Goal: Information Seeking & Learning: Learn about a topic

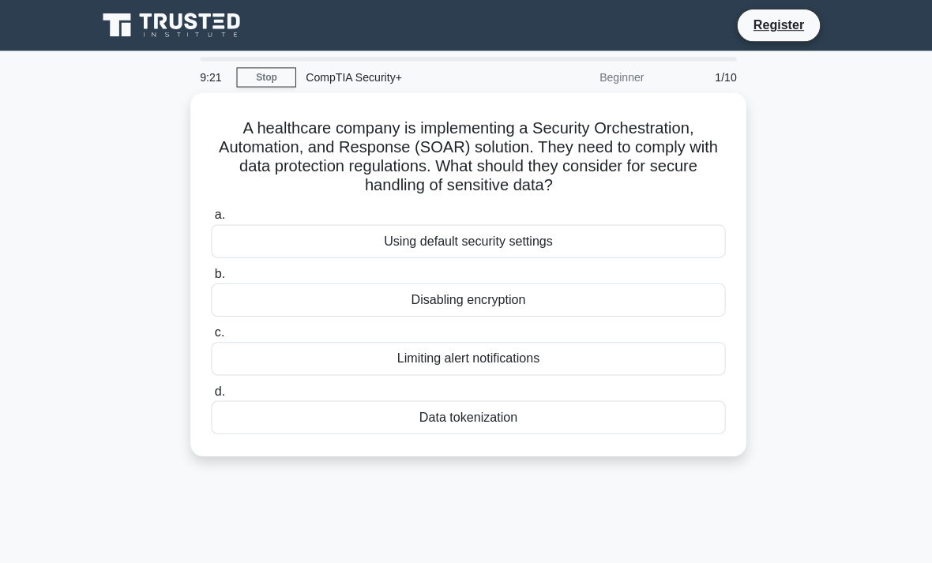
click at [363, 426] on div "Data tokenization" at bounding box center [466, 415] width 512 height 33
click at [210, 395] on input "d. Data tokenization" at bounding box center [210, 390] width 0 height 10
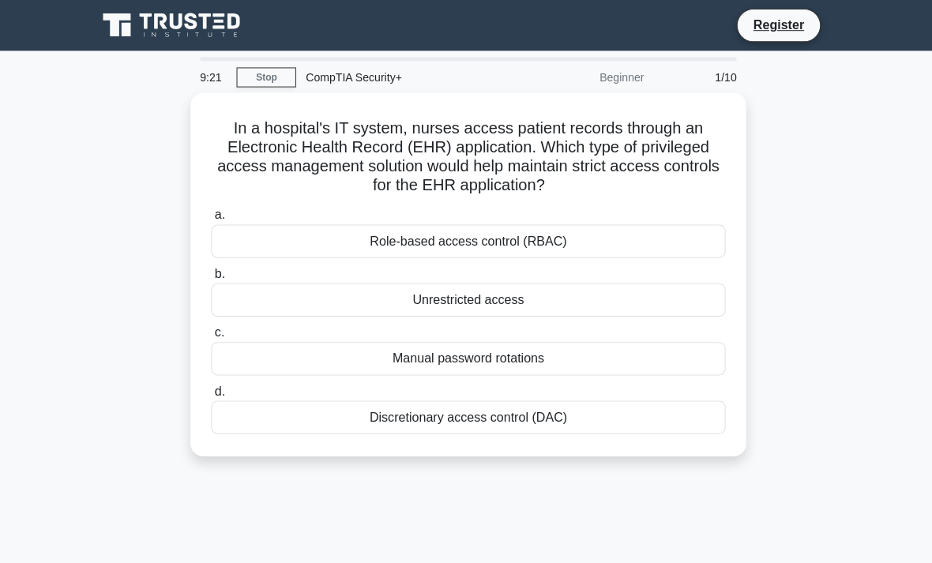
click at [369, 418] on div "Discretionary access control (DAC)" at bounding box center [466, 415] width 512 height 33
click at [210, 395] on input "d. Discretionary access control (DAC)" at bounding box center [210, 390] width 0 height 10
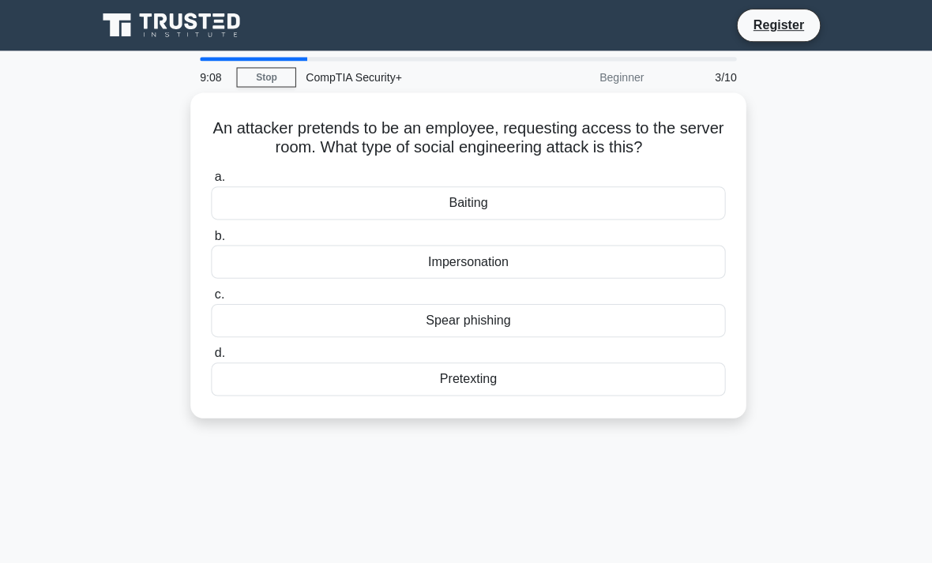
click at [316, 276] on div "Impersonation" at bounding box center [466, 260] width 512 height 33
click at [210, 240] on input "b. Impersonation" at bounding box center [210, 235] width 0 height 10
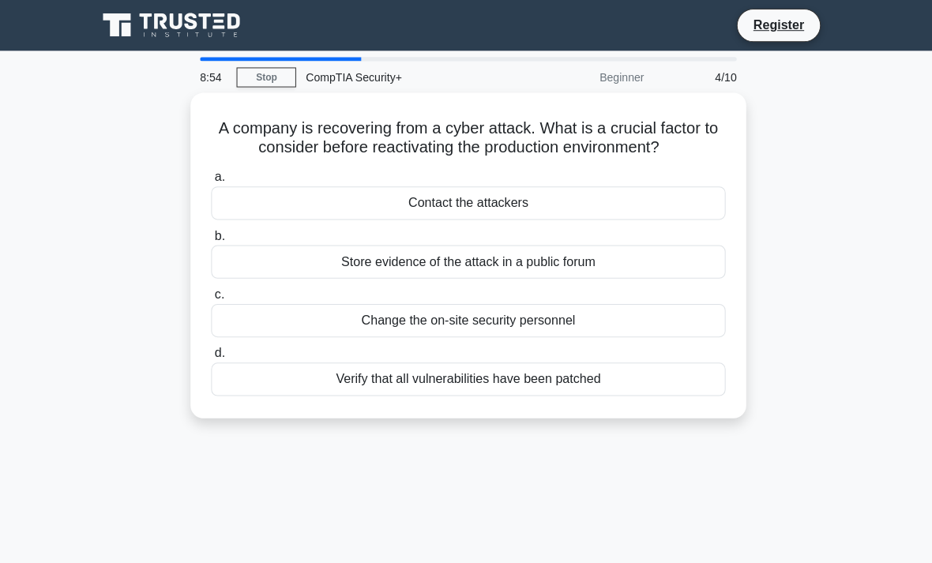
click at [372, 394] on div "Verify that all vulnerabilities have been patched" at bounding box center [466, 377] width 512 height 33
click at [210, 357] on input "d. Verify that all vulnerabilities have been patched" at bounding box center [210, 352] width 0 height 10
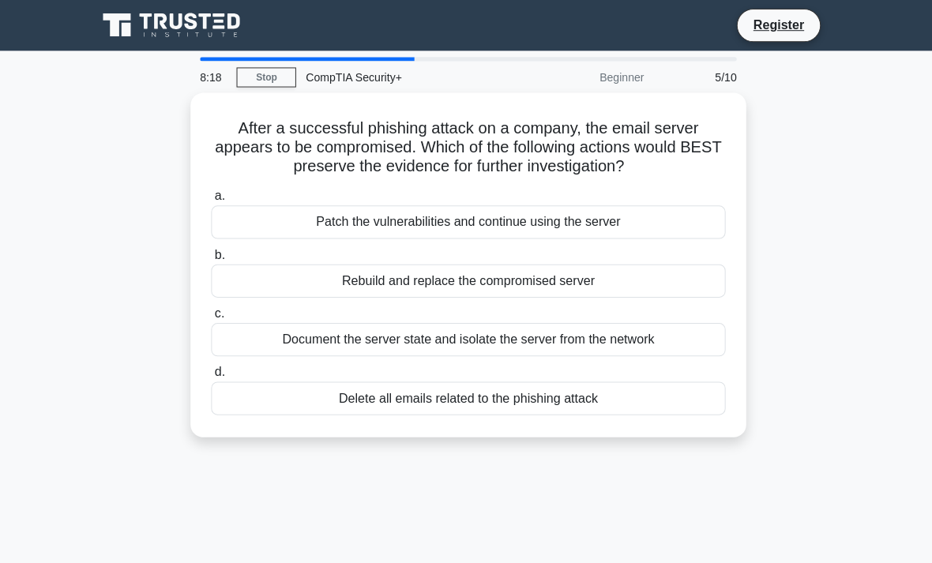
click at [265, 355] on div "Document the server state and isolate the server from the network" at bounding box center [466, 337] width 512 height 33
click at [210, 318] on input "c. Document the server state and isolate the server from the network" at bounding box center [210, 312] width 0 height 10
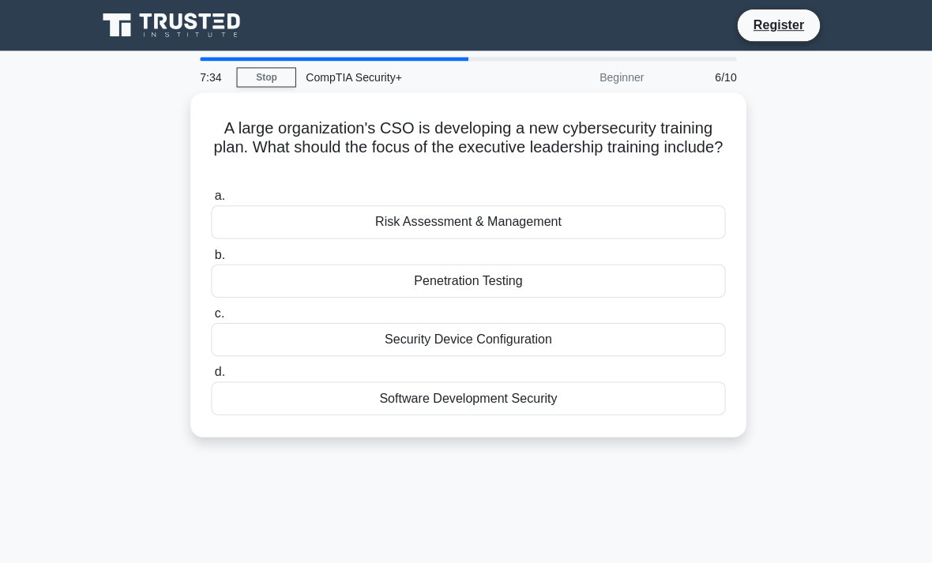
click at [254, 217] on div "Risk Assessment & Management" at bounding box center [466, 221] width 512 height 33
click at [210, 201] on input "a. Risk Assessment & Management" at bounding box center [210, 195] width 0 height 10
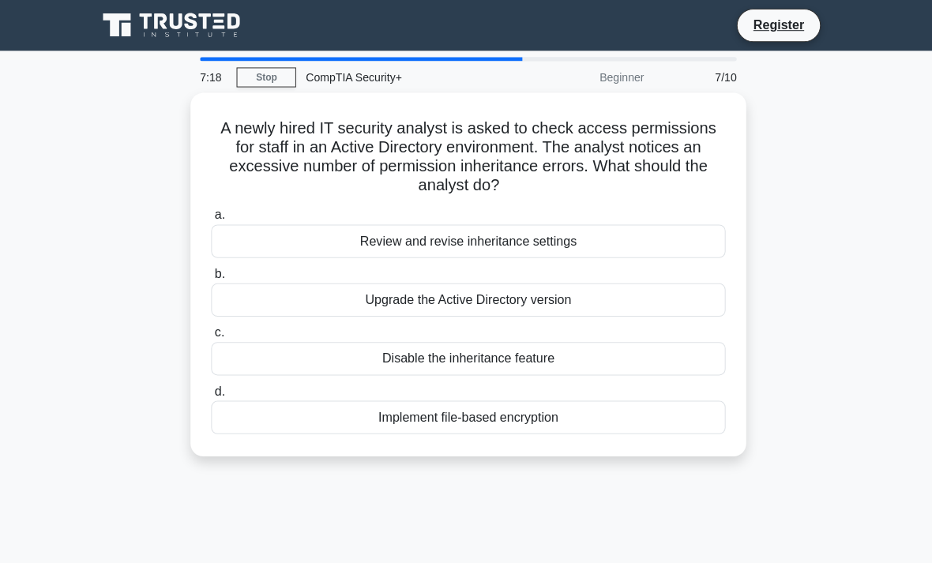
click at [294, 236] on div "Review and revise inheritance settings" at bounding box center [466, 240] width 512 height 33
click at [210, 220] on input "a. Review and revise inheritance settings" at bounding box center [210, 214] width 0 height 10
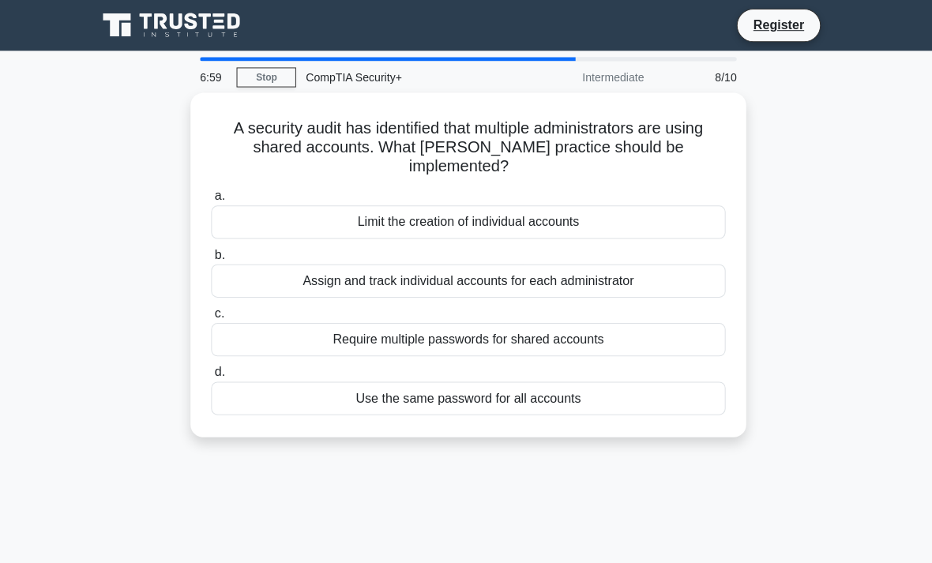
click at [289, 280] on div "Assign and track individual accounts for each administrator" at bounding box center [466, 279] width 512 height 33
click at [210, 259] on input "b. Assign and track individual accounts for each administrator" at bounding box center [210, 254] width 0 height 10
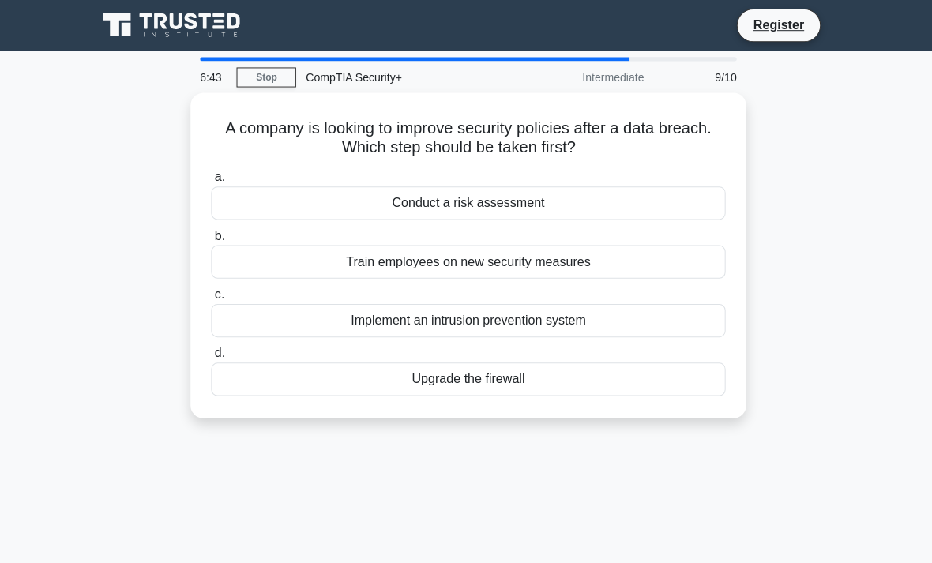
click at [272, 204] on div "Conduct a risk assessment" at bounding box center [466, 202] width 512 height 33
click at [210, 182] on input "a. Conduct a risk assessment" at bounding box center [210, 176] width 0 height 10
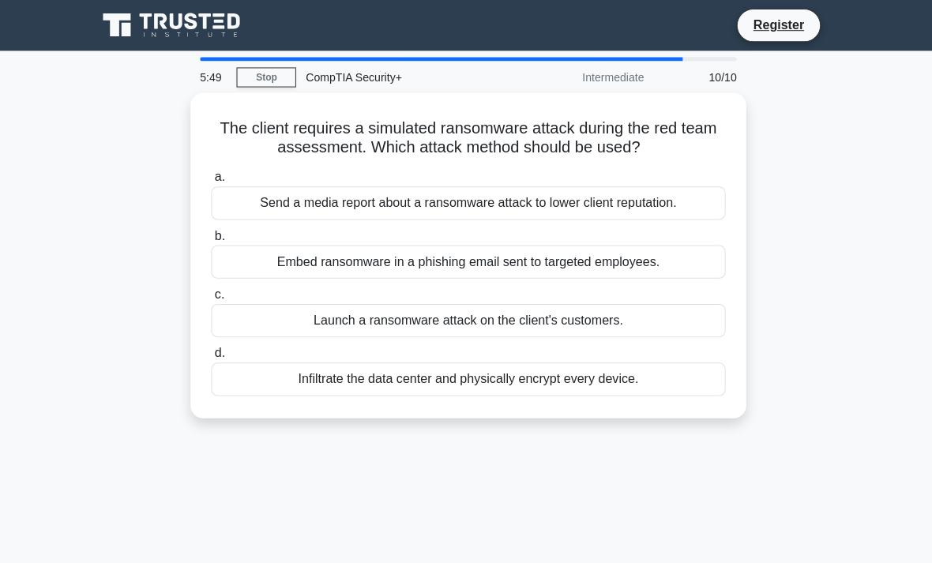
click at [233, 259] on div "Embed ransomware in a phishing email sent to targeted employees." at bounding box center [466, 260] width 512 height 33
click at [210, 240] on input "b. Embed ransomware in a phishing email sent to targeted employees." at bounding box center [210, 235] width 0 height 10
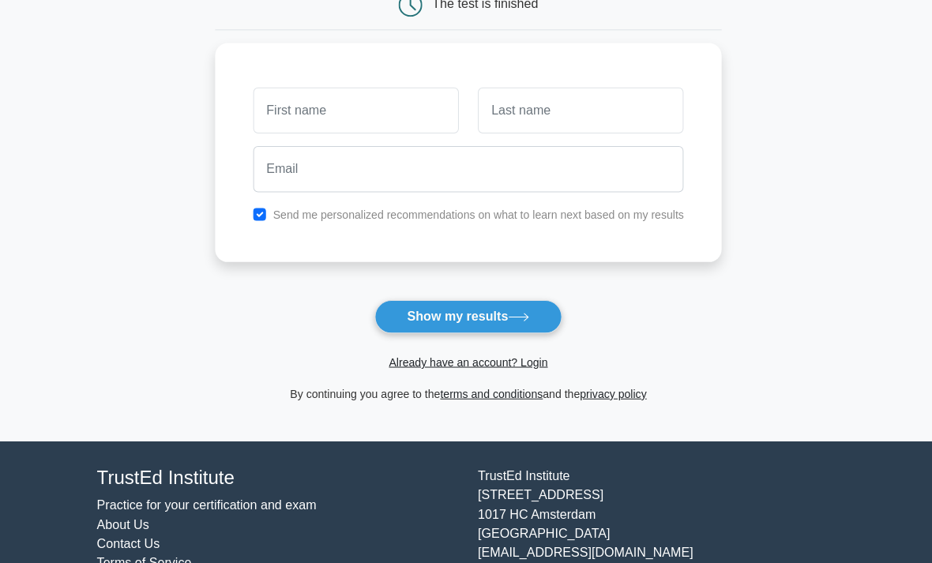
click at [408, 313] on button "Show my results" at bounding box center [466, 315] width 186 height 33
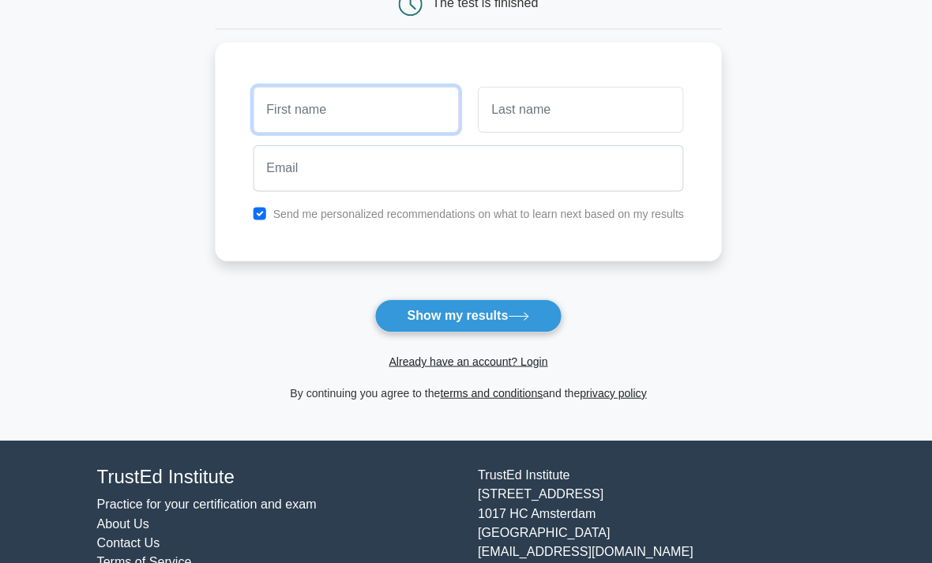
scroll to position [180, 0]
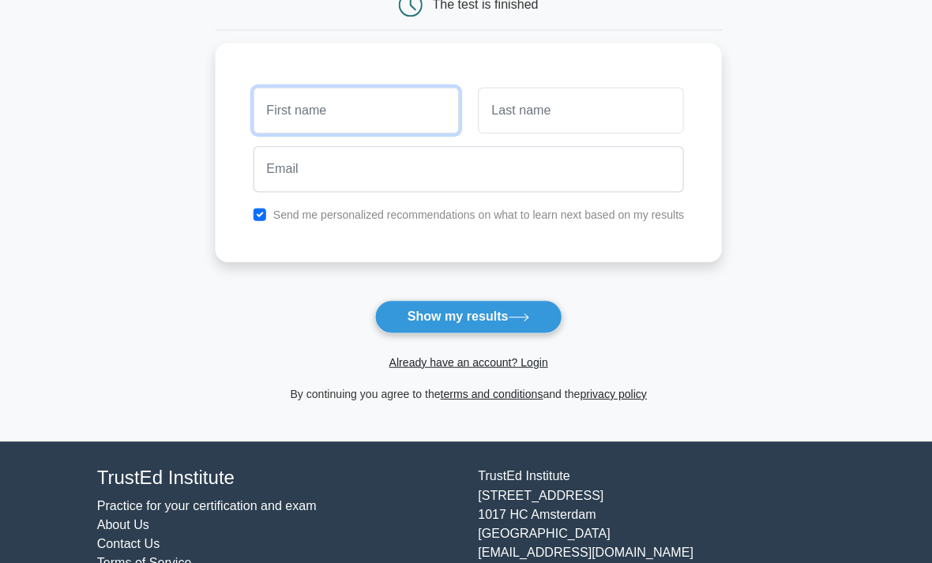
type input "G"
type input "Ch"
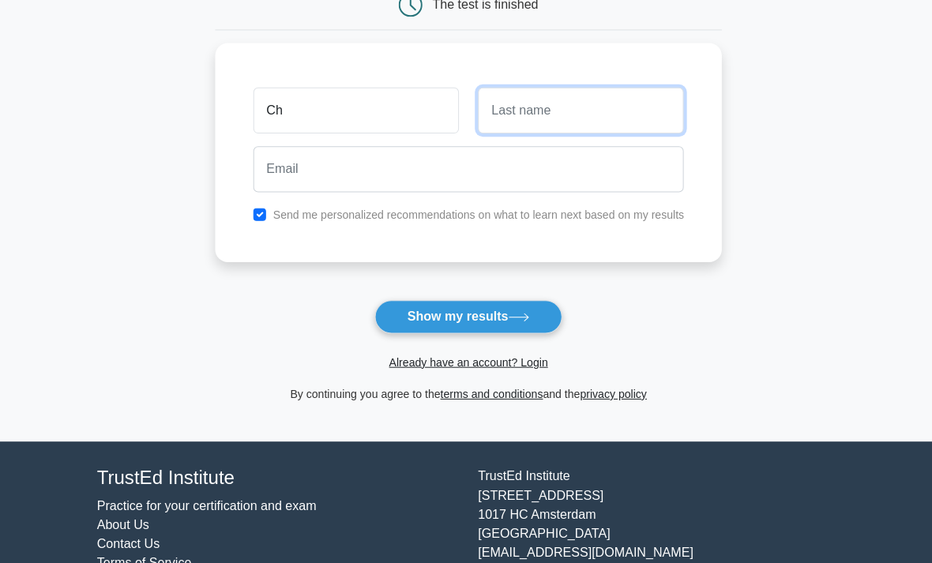
click at [667, 120] on input "text" at bounding box center [578, 110] width 205 height 46
type input "Gowtham"
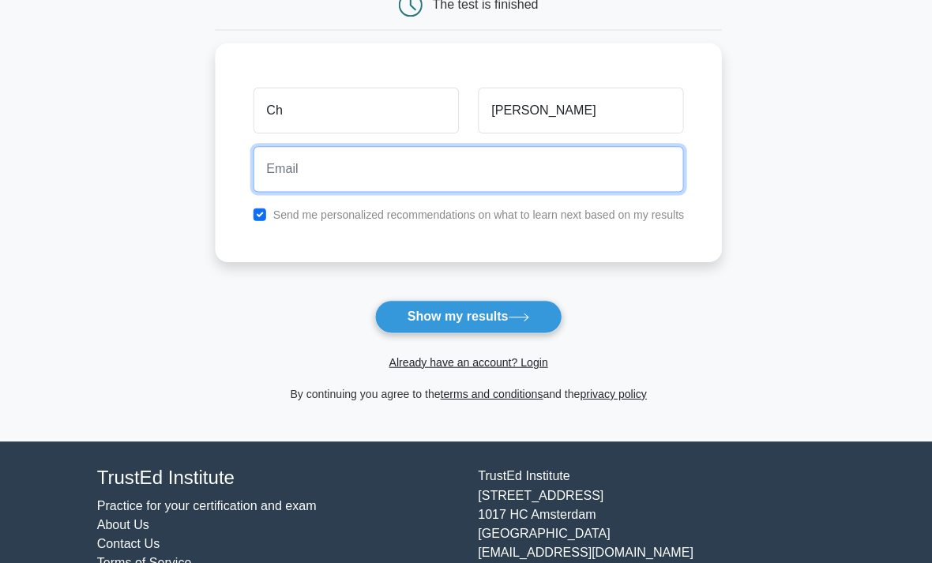
click at [289, 170] on input "email" at bounding box center [466, 168] width 429 height 46
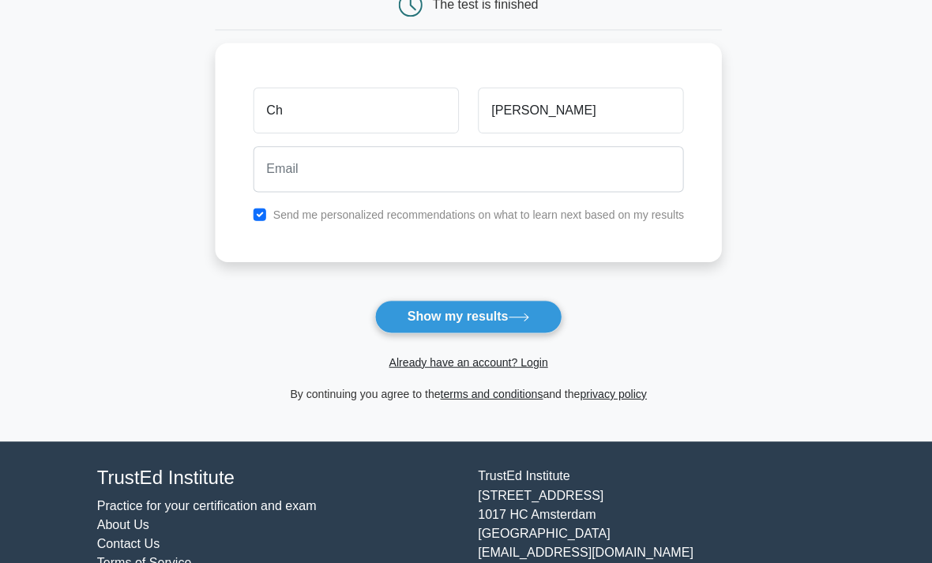
click at [252, 207] on input "checkbox" at bounding box center [258, 213] width 13 height 13
checkbox input "false"
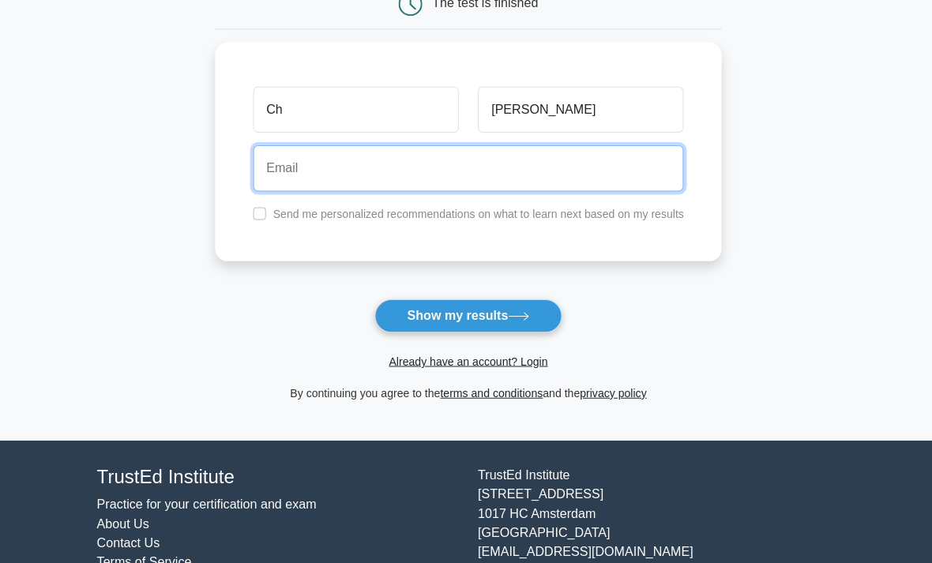
click at [274, 172] on input "email" at bounding box center [466, 168] width 429 height 46
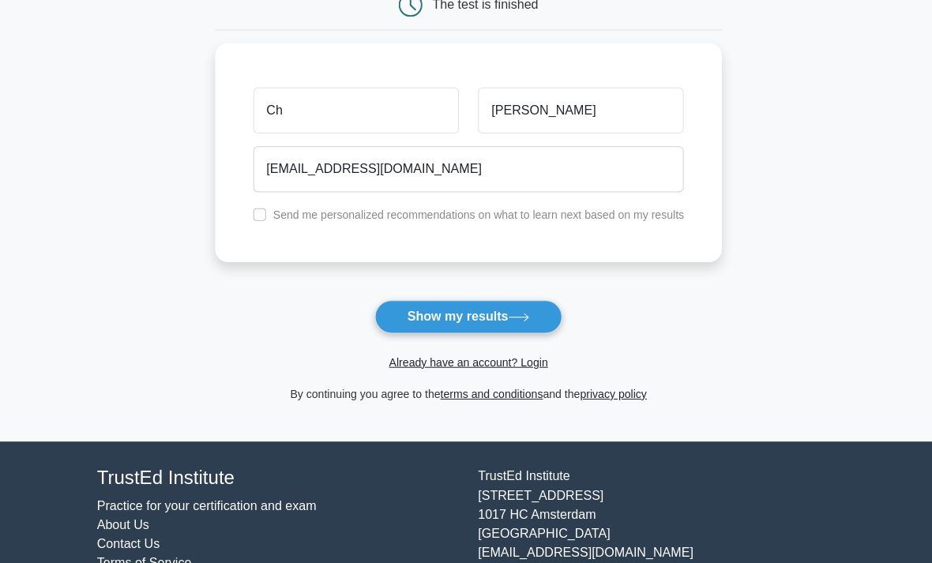
scroll to position [181, 0]
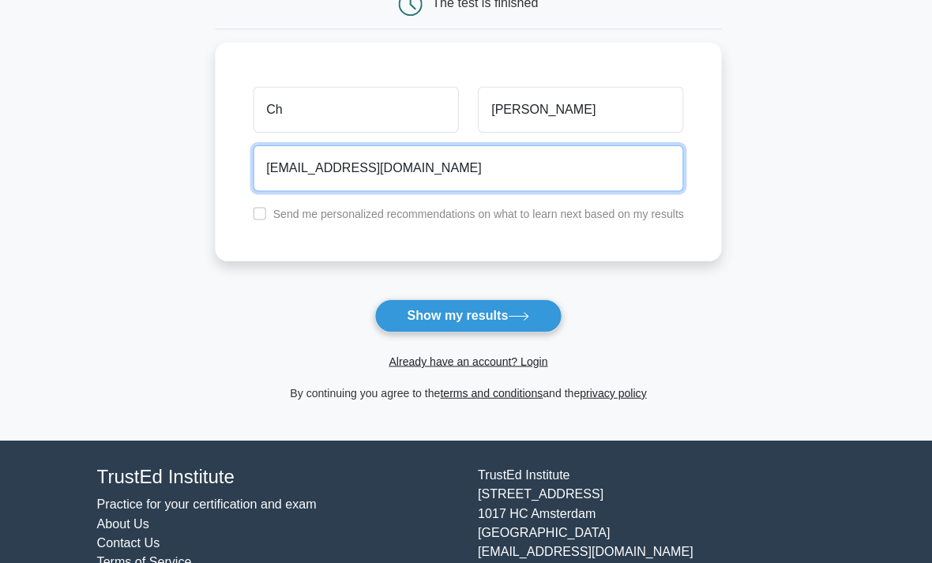
type input "cgoutham102@gmail.com"
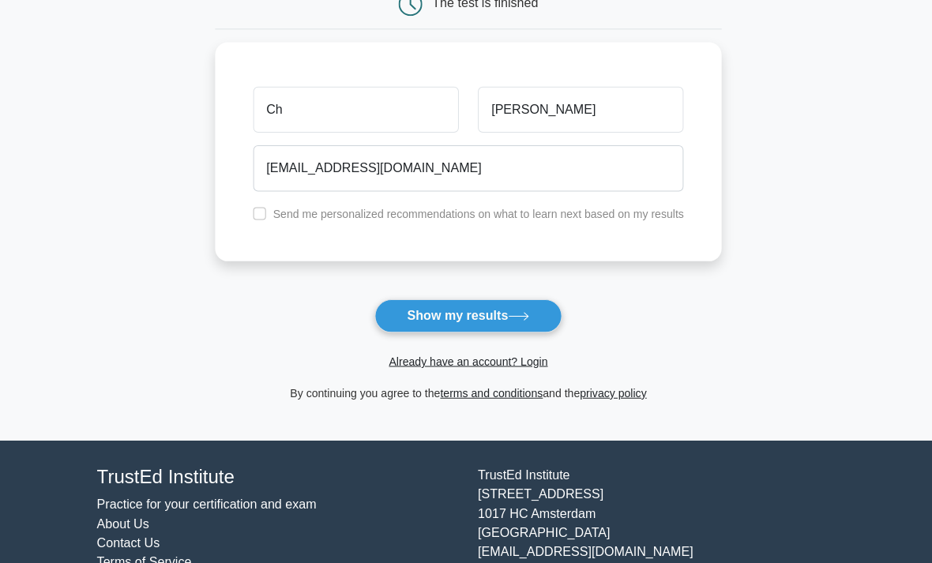
click at [507, 329] on button "Show my results" at bounding box center [466, 314] width 186 height 33
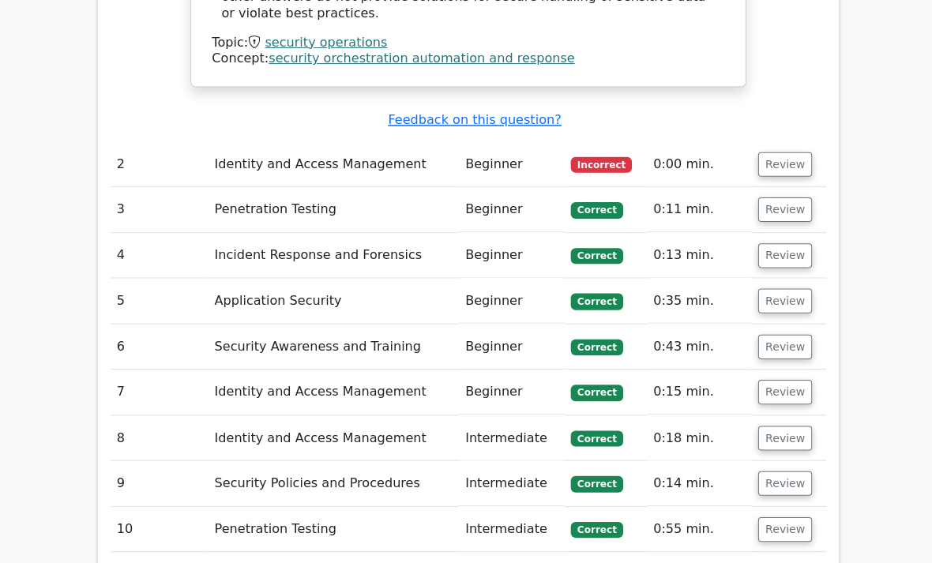
scroll to position [1803, 0]
click at [119, 504] on td "10" at bounding box center [158, 526] width 97 height 45
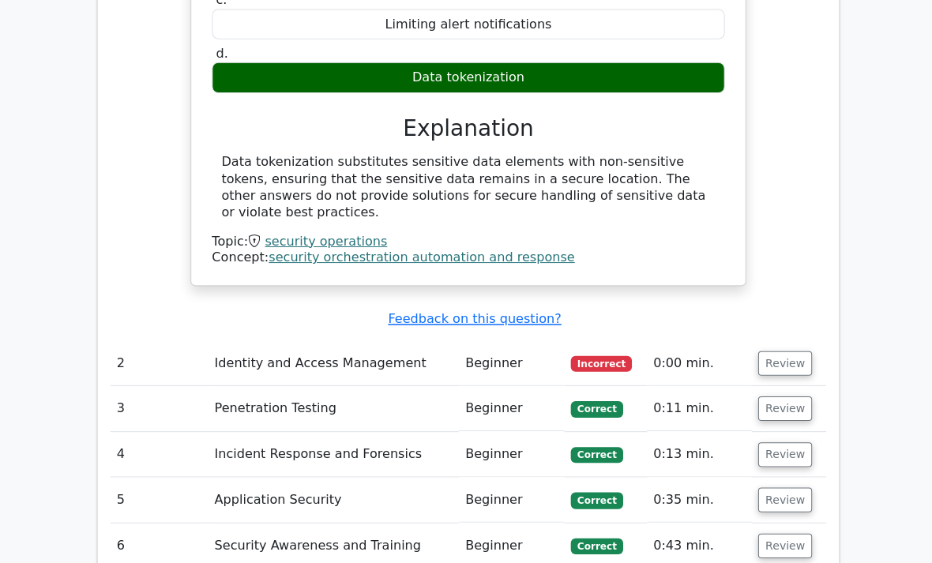
click at [787, 349] on button "Review" at bounding box center [781, 361] width 54 height 24
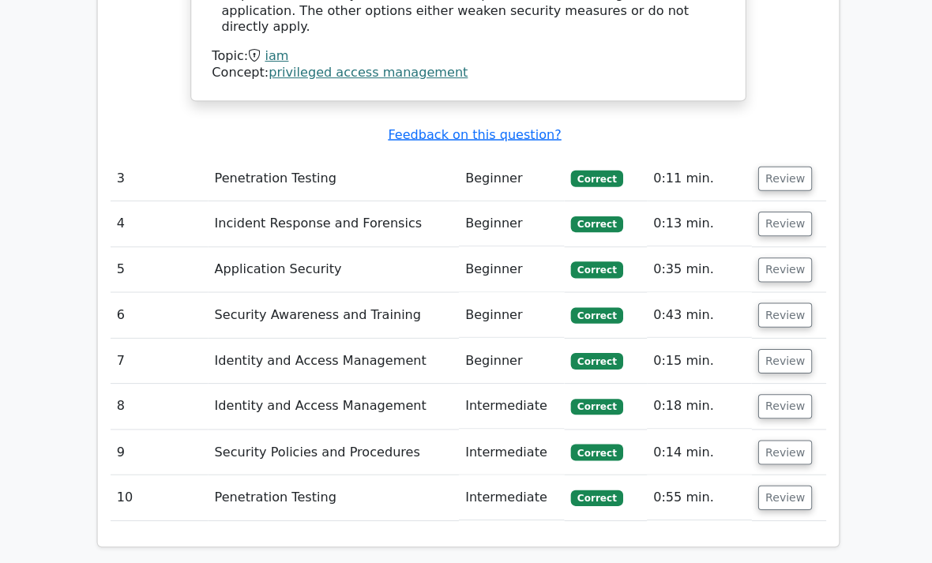
scroll to position [2416, 0]
click at [781, 301] on button "Review" at bounding box center [781, 313] width 54 height 24
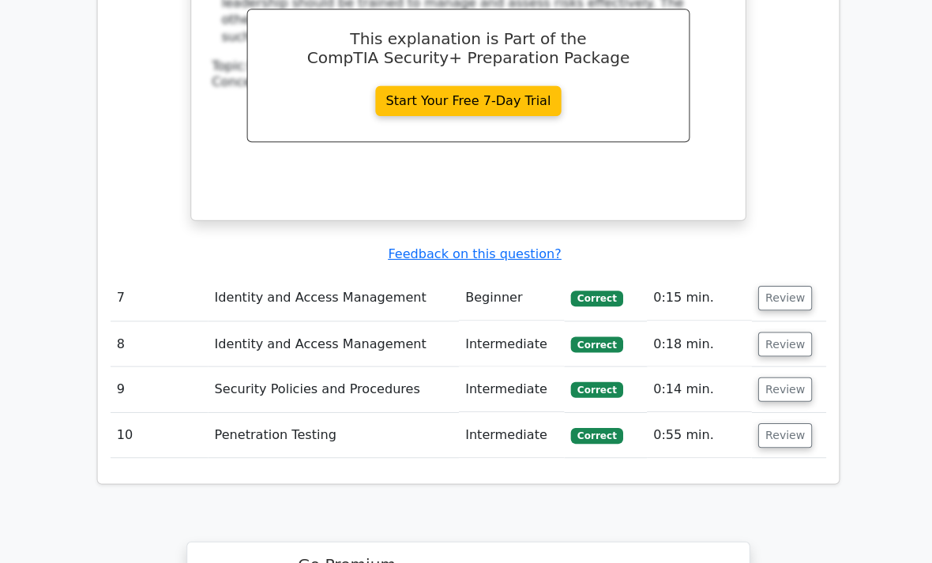
scroll to position [3134, 0]
click at [784, 421] on button "Review" at bounding box center [781, 433] width 54 height 24
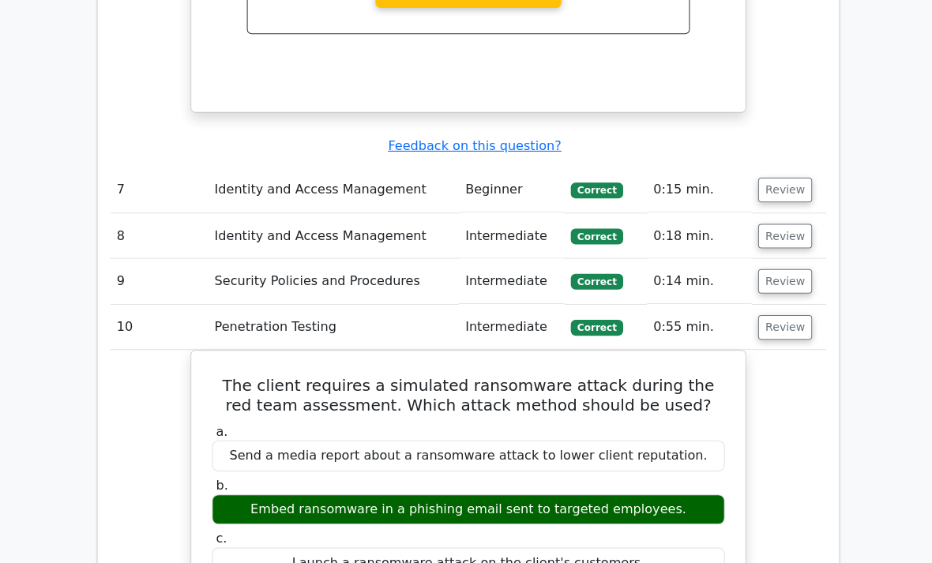
scroll to position [3243, 0]
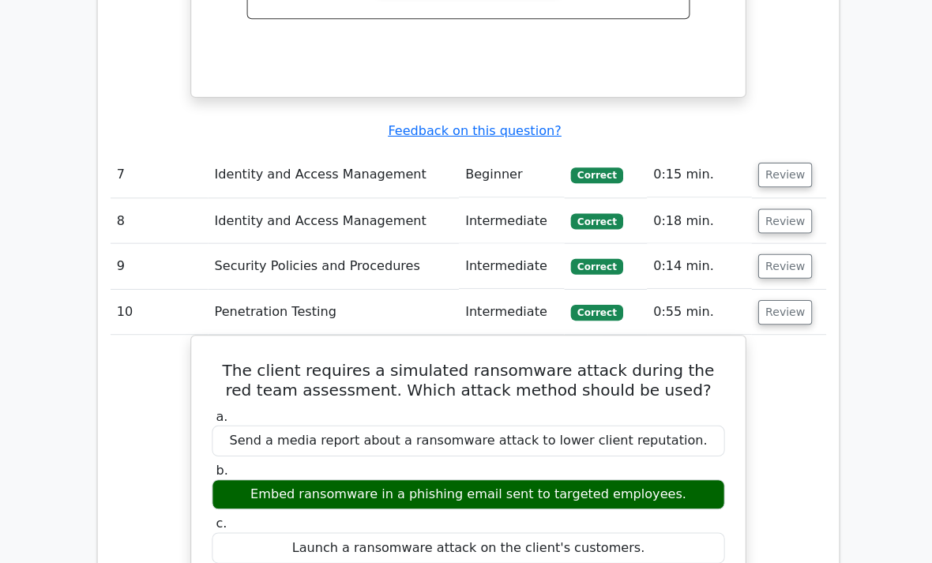
click at [795, 253] on button "Review" at bounding box center [781, 265] width 54 height 24
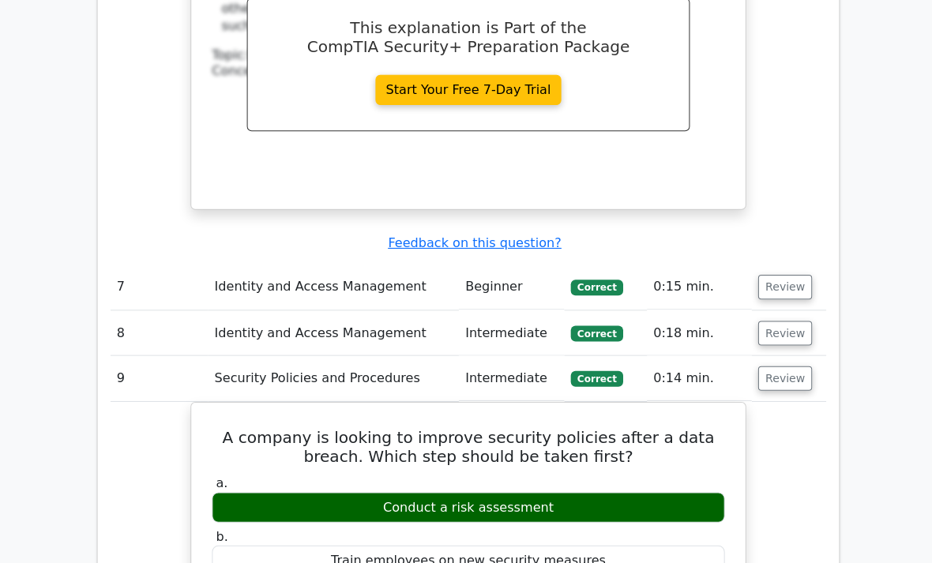
scroll to position [3145, 0]
click at [799, 319] on button "Review" at bounding box center [781, 331] width 54 height 24
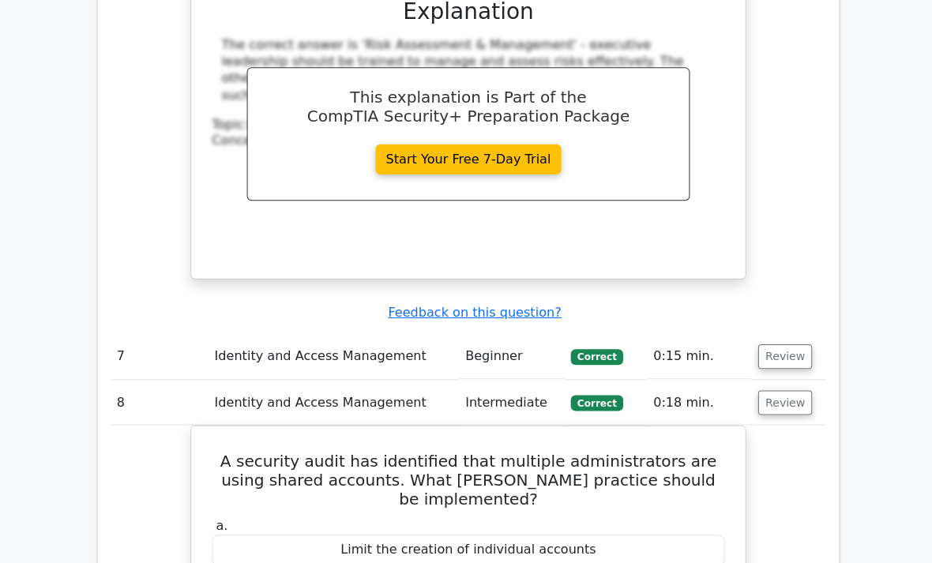
click at [794, 343] on button "Review" at bounding box center [781, 355] width 54 height 24
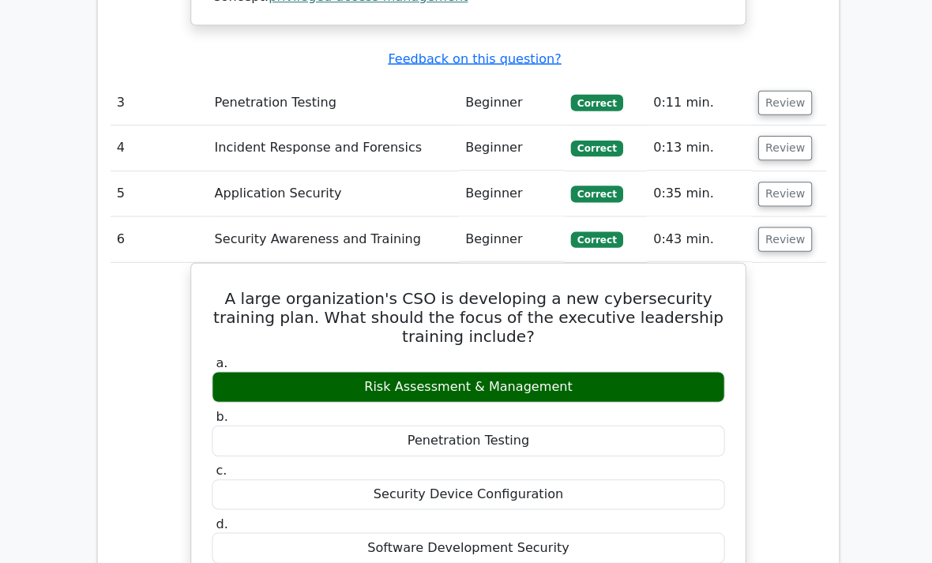
scroll to position [2423, 0]
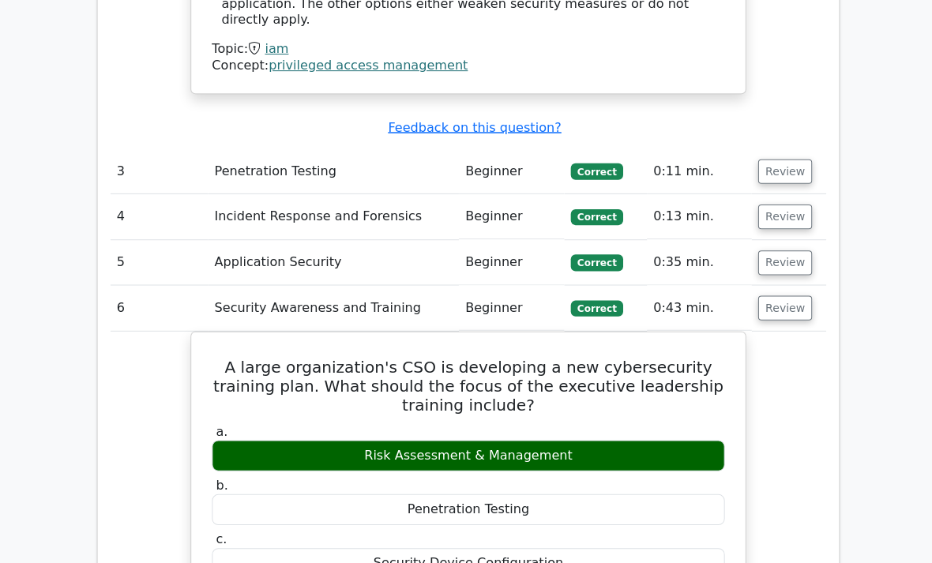
click at [799, 250] on button "Review" at bounding box center [781, 262] width 54 height 24
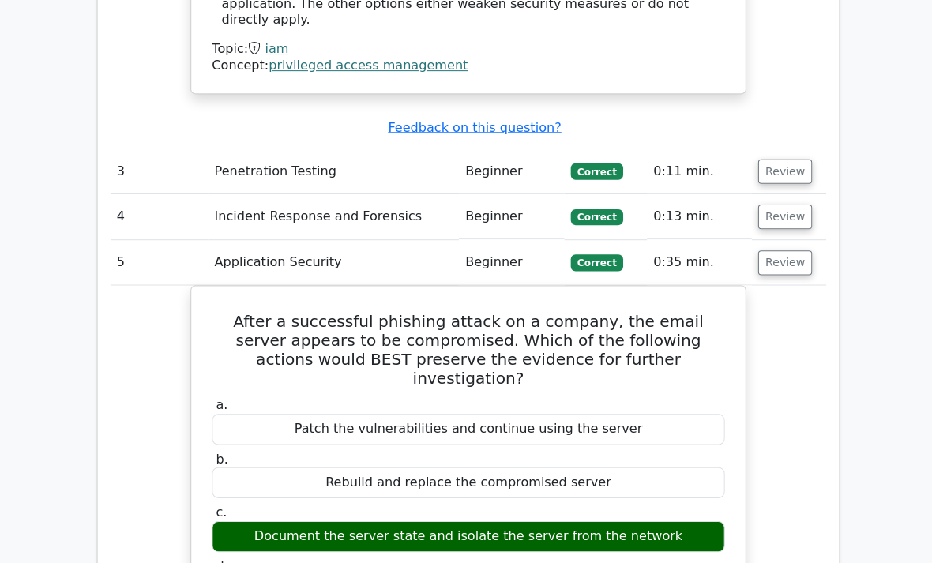
click at [795, 204] on button "Review" at bounding box center [781, 216] width 54 height 24
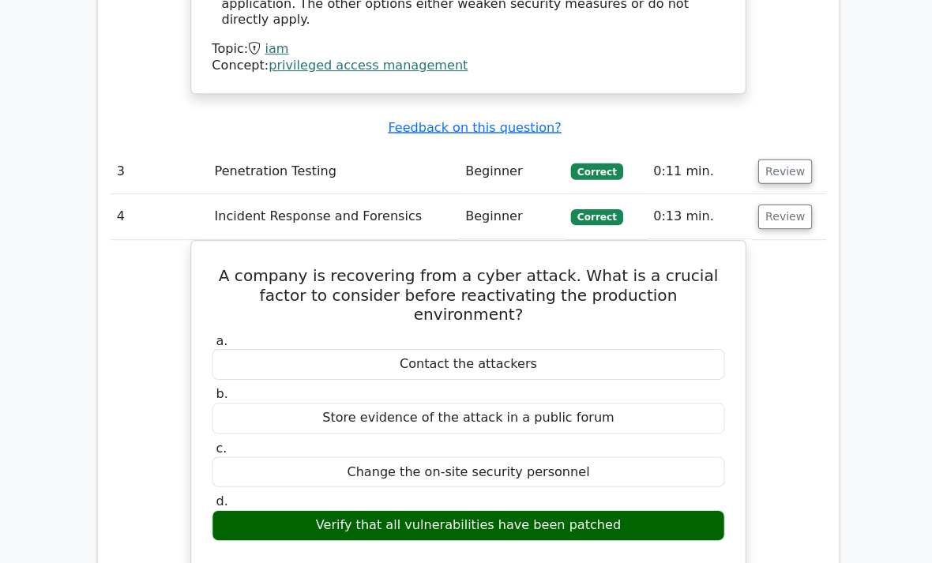
click at [792, 204] on button "Review" at bounding box center [781, 216] width 54 height 24
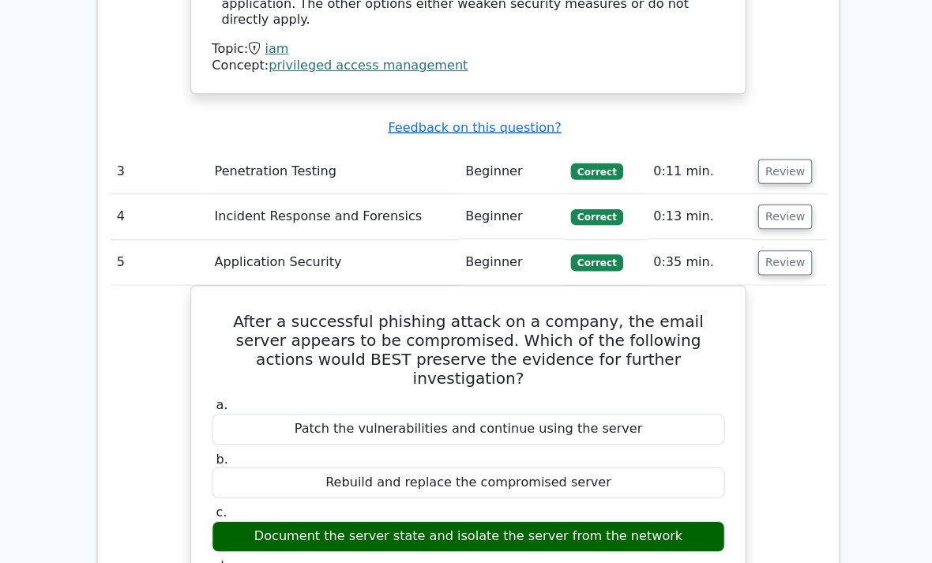
click at [788, 159] on button "Review" at bounding box center [781, 171] width 54 height 24
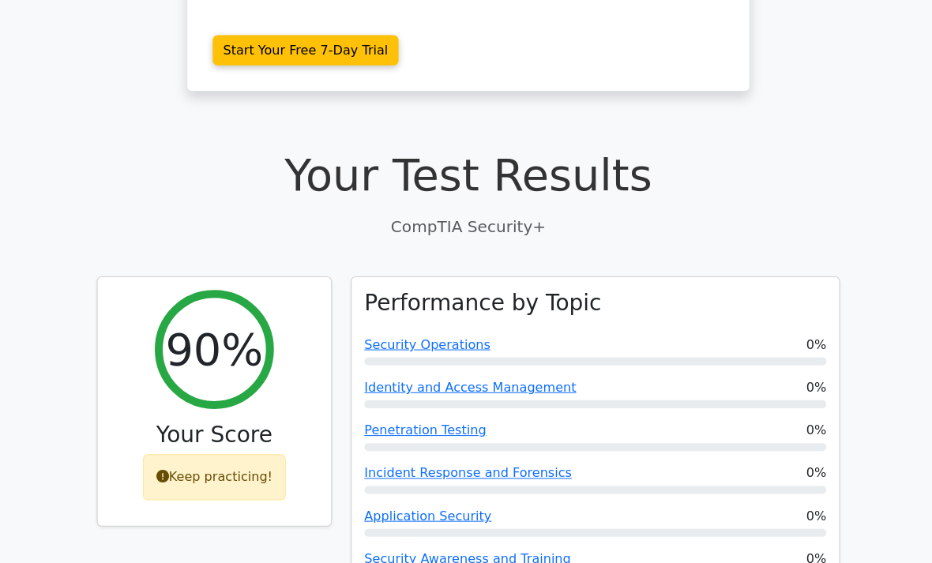
scroll to position [348, 0]
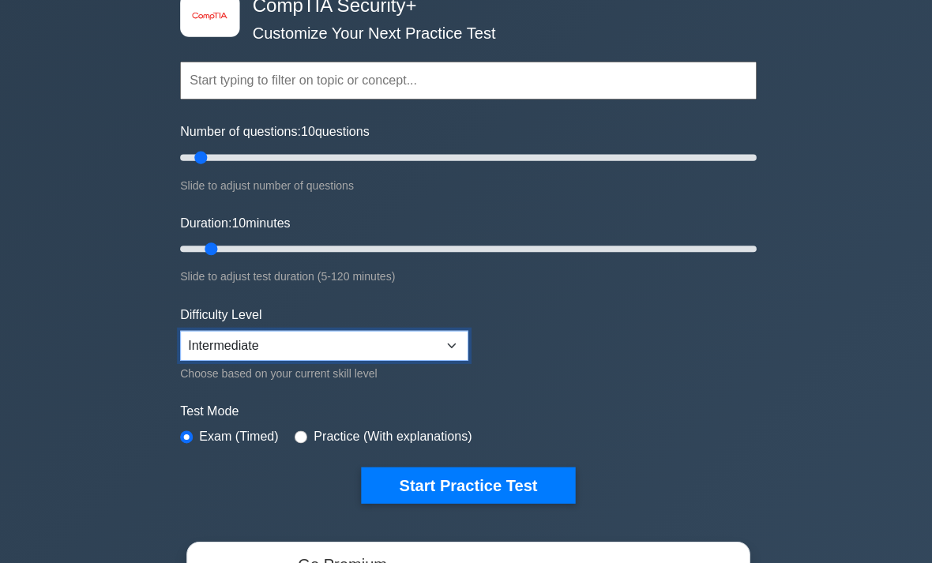
click at [442, 340] on select "Beginner Intermediate Expert" at bounding box center [322, 344] width 287 height 30
